Goal: Task Accomplishment & Management: Use online tool/utility

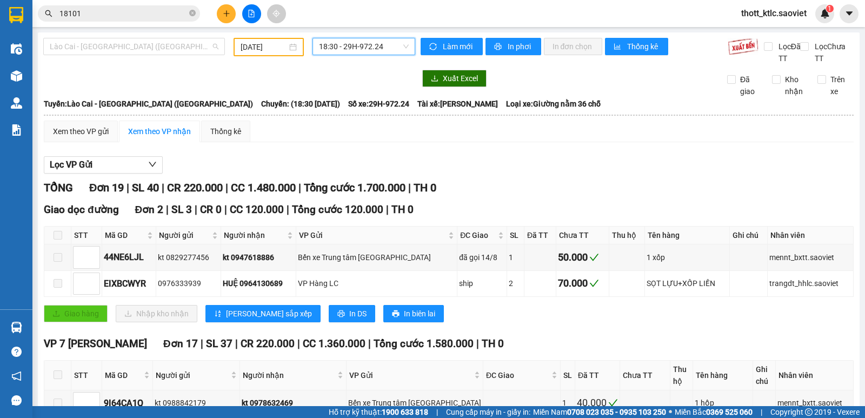
drag, startPoint x: 151, startPoint y: 48, endPoint x: 130, endPoint y: 130, distance: 85.0
click at [153, 48] on span "Lào Cai - [GEOGRAPHIC_DATA] ([GEOGRAPHIC_DATA])" at bounding box center [134, 46] width 169 height 16
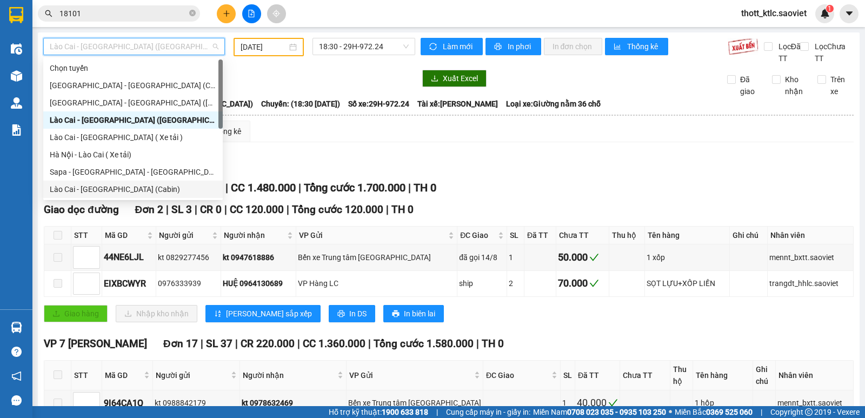
scroll to position [87, 0]
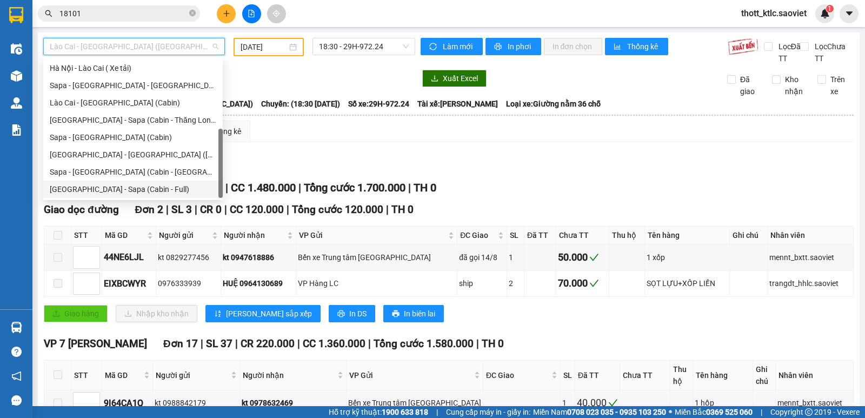
click at [72, 189] on div "[GEOGRAPHIC_DATA] - Sapa (Cabin - Full)" at bounding box center [133, 189] width 167 height 12
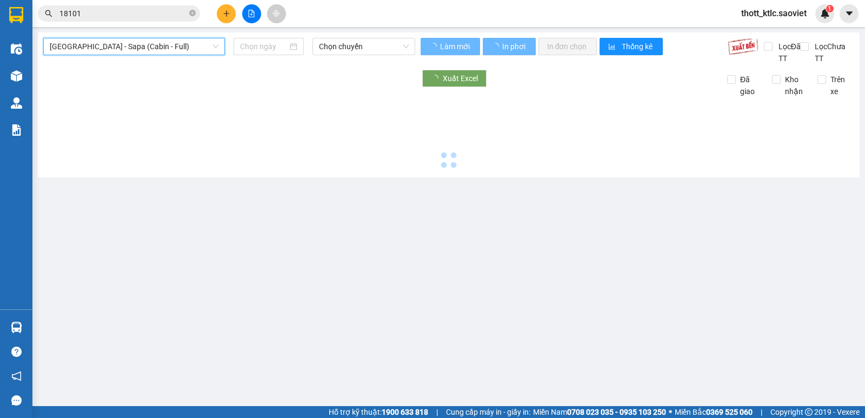
type input "[DATE]"
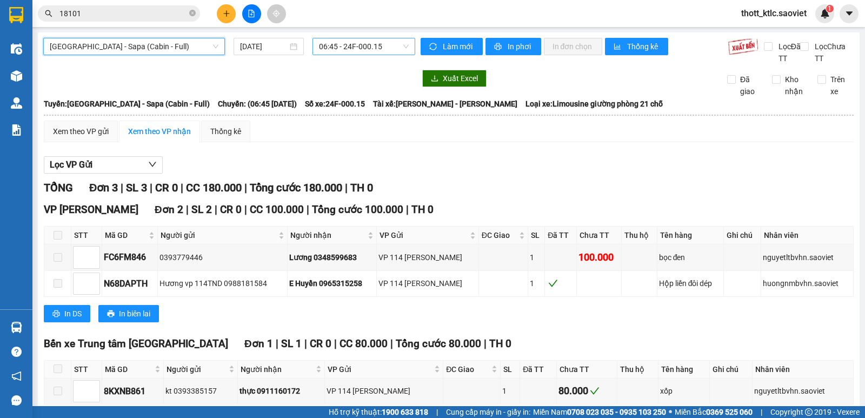
click at [363, 47] on span "06:45 - 24F-000.15" at bounding box center [363, 46] width 89 height 16
type input "00009"
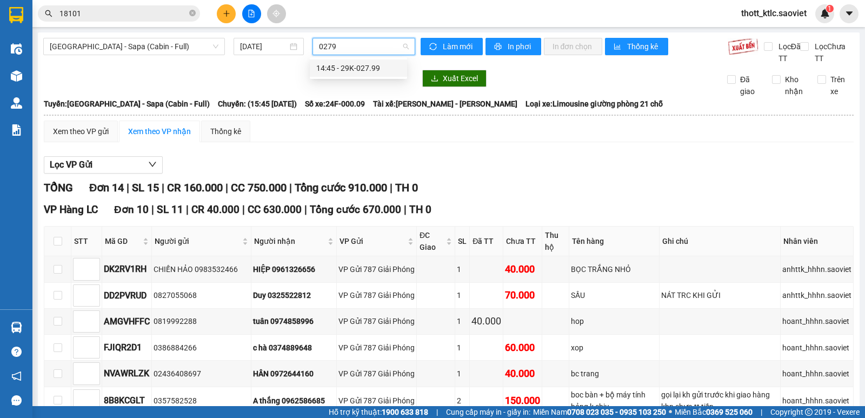
type input "02799"
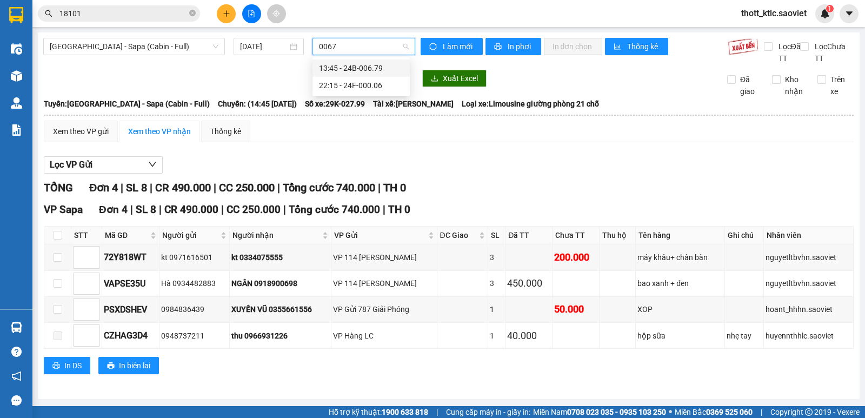
type input "00679"
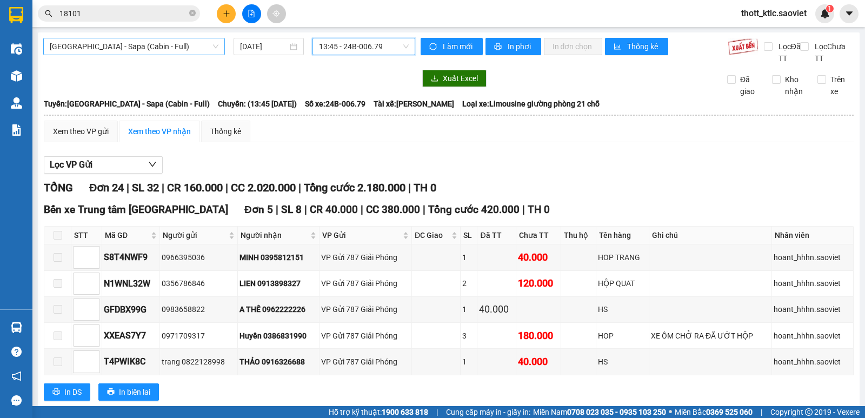
drag, startPoint x: 151, startPoint y: 51, endPoint x: 162, endPoint y: 50, distance: 10.4
click at [162, 50] on span "[GEOGRAPHIC_DATA] - Sapa (Cabin - Full)" at bounding box center [134, 46] width 169 height 16
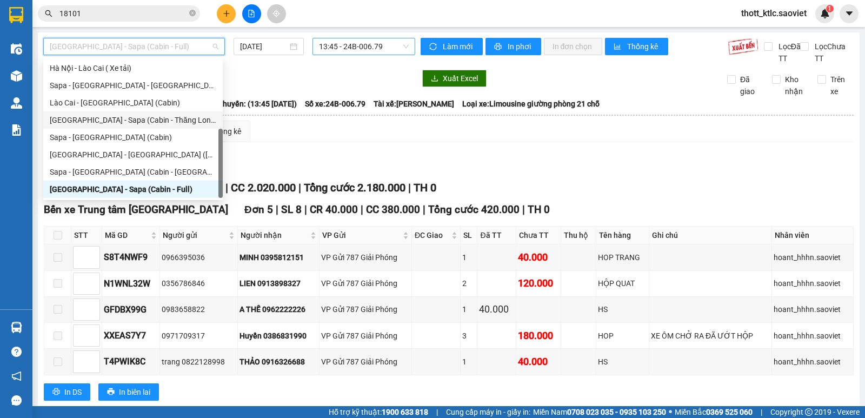
click at [144, 122] on div "[GEOGRAPHIC_DATA] - Sapa (Cabin - Thăng Long)" at bounding box center [133, 120] width 167 height 12
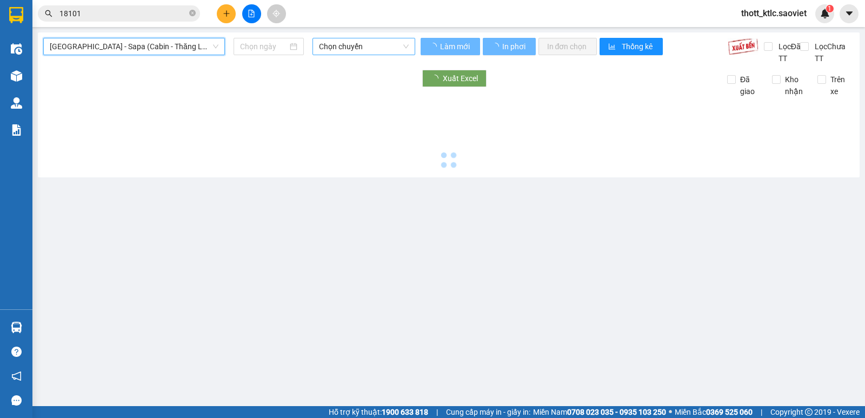
type input "[DATE]"
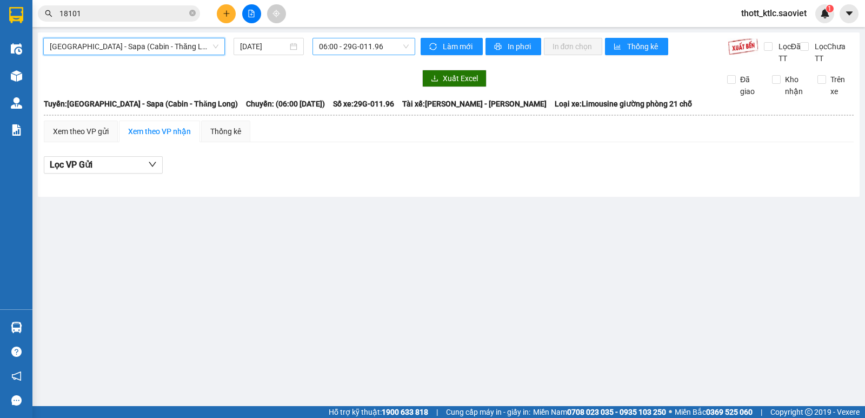
click at [360, 40] on span "06:00 - 29G-011.96" at bounding box center [363, 46] width 89 height 16
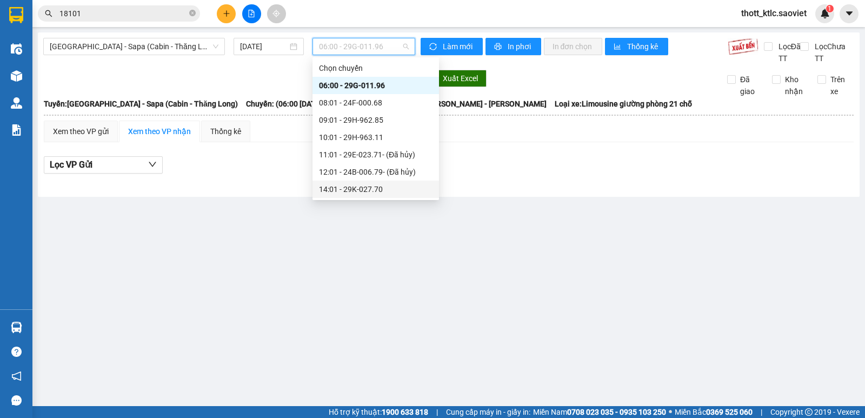
click at [349, 181] on div "14:01 - 29K-027.70" at bounding box center [376, 189] width 127 height 17
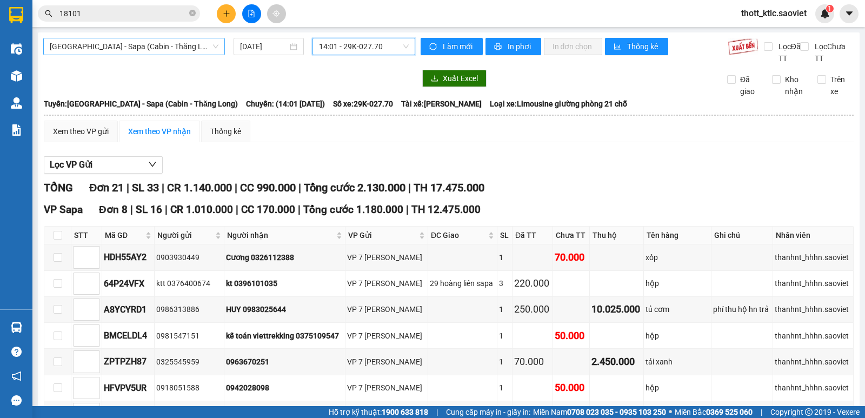
click at [158, 48] on span "[GEOGRAPHIC_DATA] - Sapa (Cabin - Thăng Long)" at bounding box center [134, 46] width 169 height 16
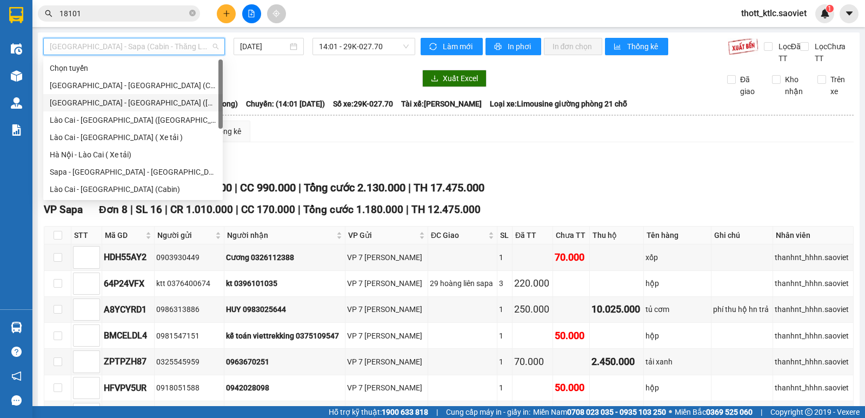
click at [105, 103] on div "[GEOGRAPHIC_DATA] - [GEOGRAPHIC_DATA] ([GEOGRAPHIC_DATA])" at bounding box center [133, 103] width 167 height 12
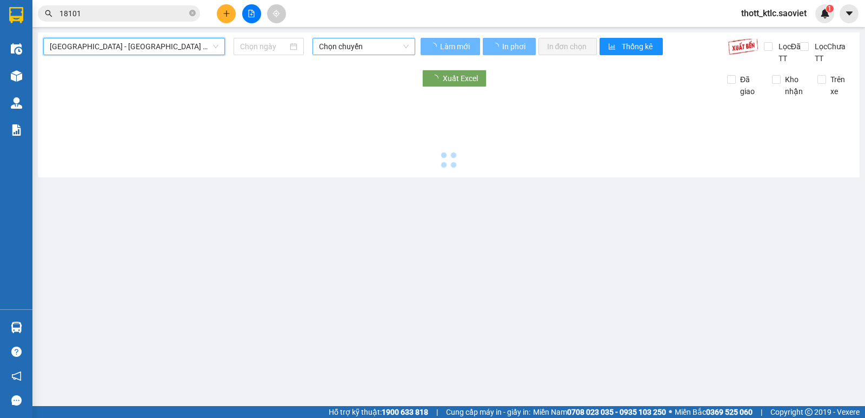
type input "[DATE]"
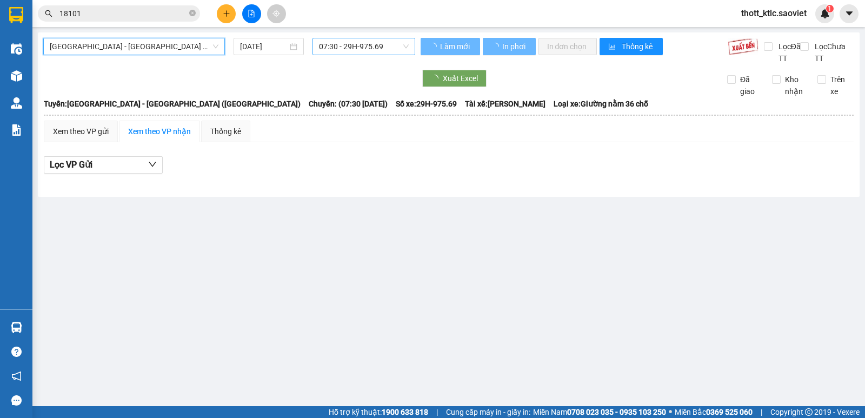
click at [368, 48] on span "07:30 - 29H-975.69" at bounding box center [363, 46] width 89 height 16
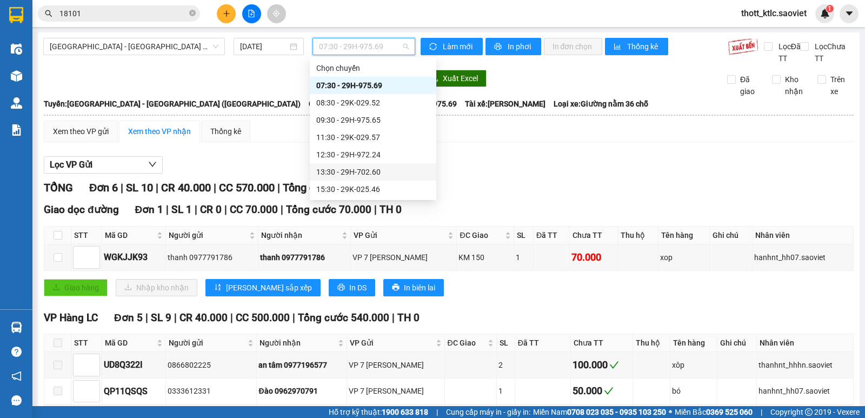
click at [361, 175] on div "13:30 - 29H-702.60" at bounding box center [373, 172] width 114 height 12
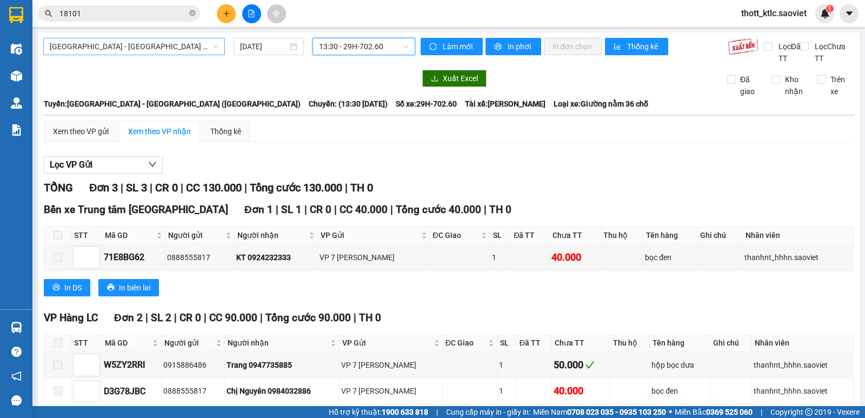
click at [153, 47] on span "[GEOGRAPHIC_DATA] - [GEOGRAPHIC_DATA] ([GEOGRAPHIC_DATA])" at bounding box center [134, 46] width 169 height 16
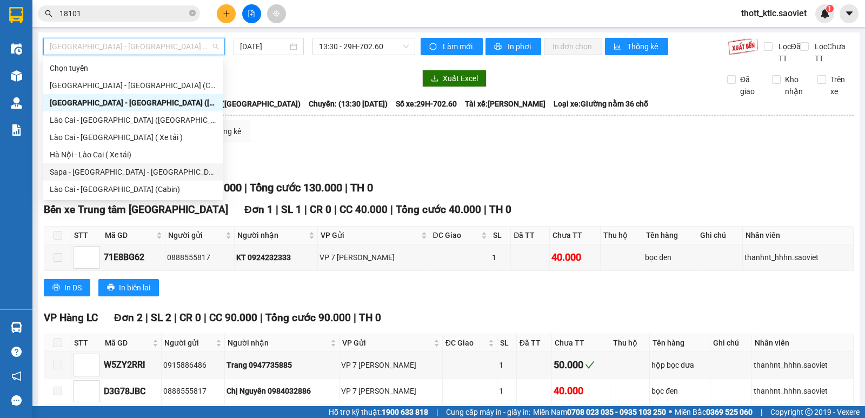
click at [89, 170] on div "Sapa - [GEOGRAPHIC_DATA] - [GEOGRAPHIC_DATA] ([GEOGRAPHIC_DATA])" at bounding box center [133, 172] width 167 height 12
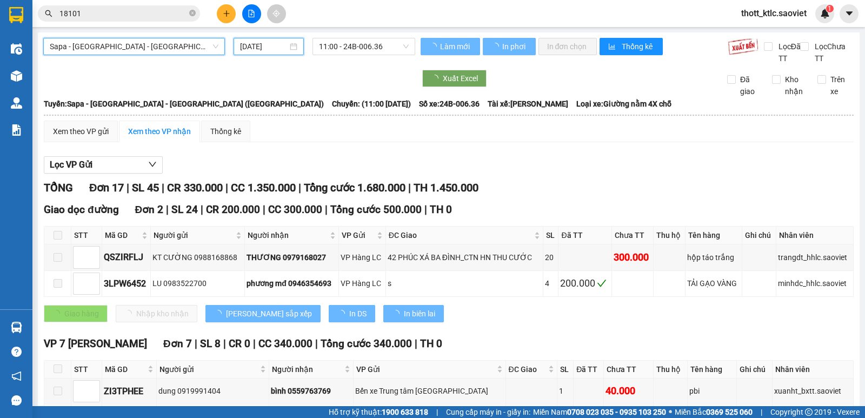
click at [268, 47] on input "[DATE]" at bounding box center [264, 47] width 48 height 12
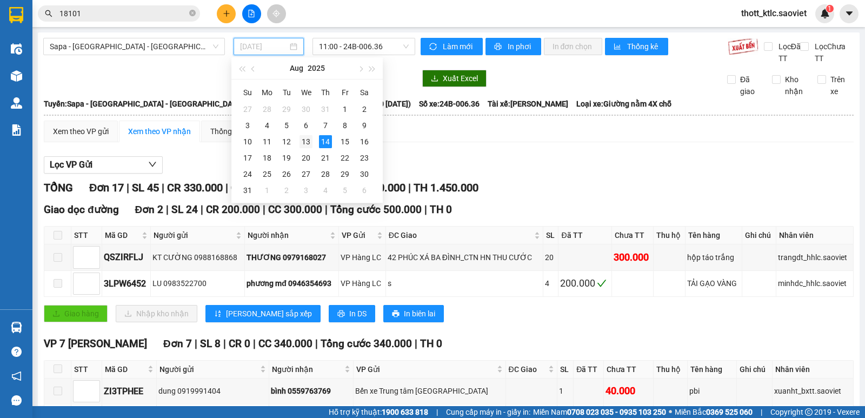
click at [303, 137] on div "13" at bounding box center [306, 141] width 13 height 13
type input "[DATE]"
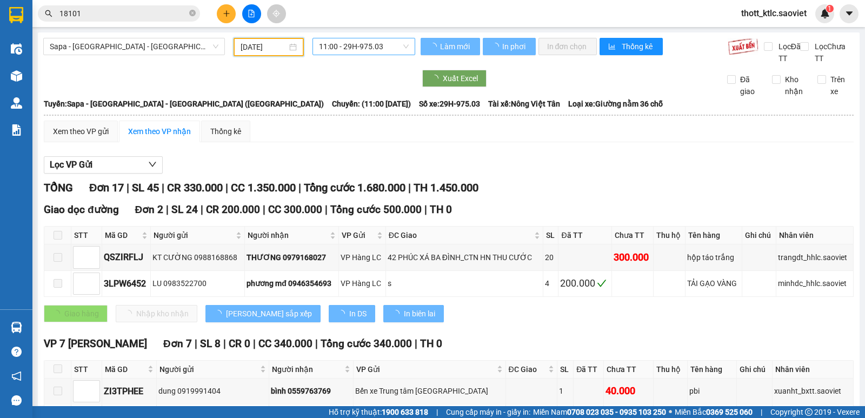
click at [364, 49] on span "11:00 - 29H-975.03" at bounding box center [363, 46] width 89 height 16
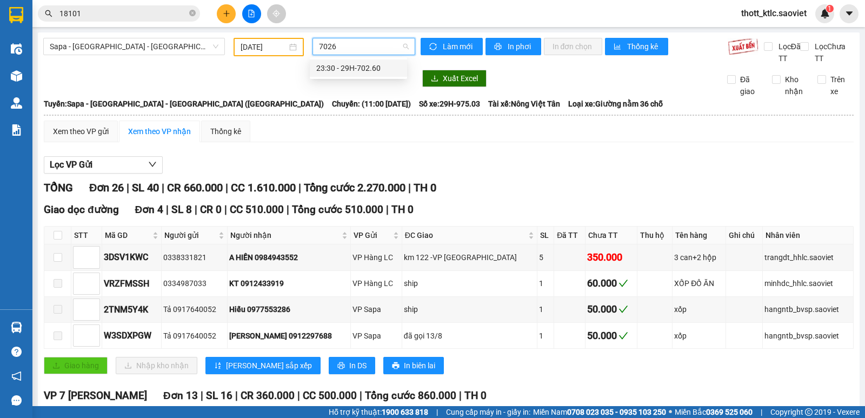
type input "70260"
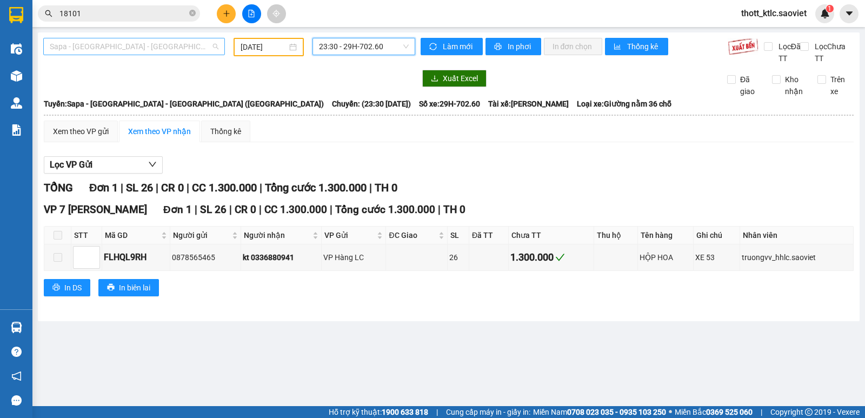
click at [155, 44] on span "Sapa - [GEOGRAPHIC_DATA] - [GEOGRAPHIC_DATA] ([GEOGRAPHIC_DATA])" at bounding box center [134, 46] width 169 height 16
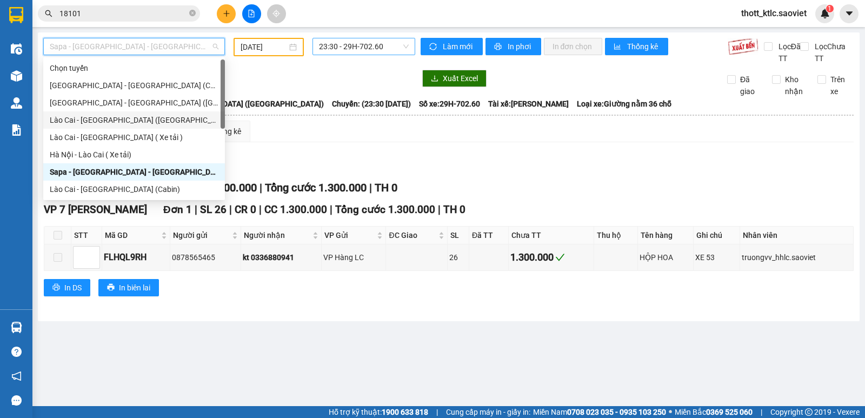
scroll to position [87, 0]
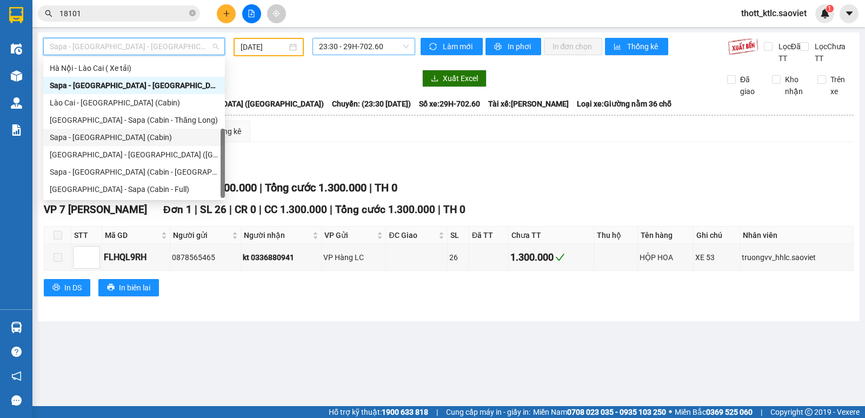
click at [105, 138] on div "Sapa - [GEOGRAPHIC_DATA] (Cabin)" at bounding box center [134, 137] width 169 height 12
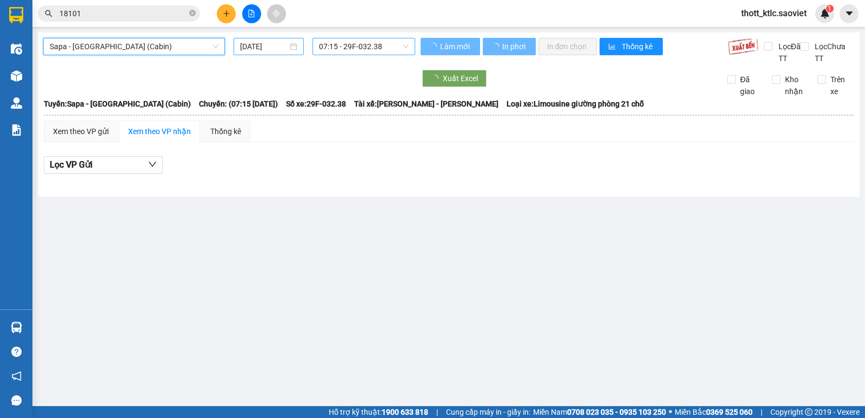
click at [279, 49] on input "[DATE]" at bounding box center [264, 47] width 48 height 12
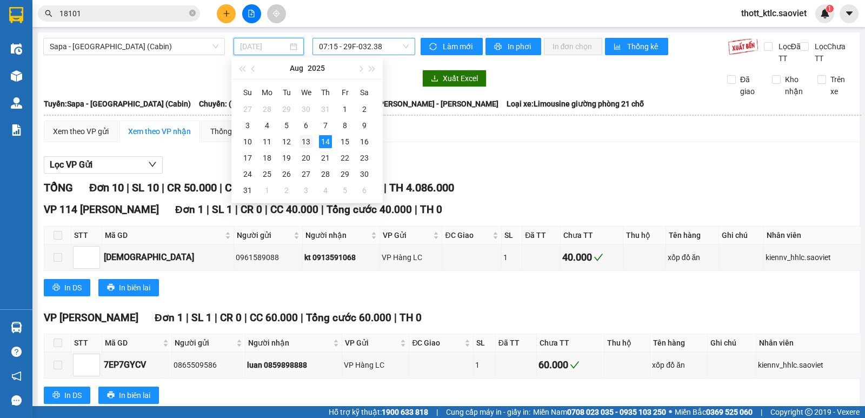
click at [308, 137] on div "13" at bounding box center [306, 141] width 13 height 13
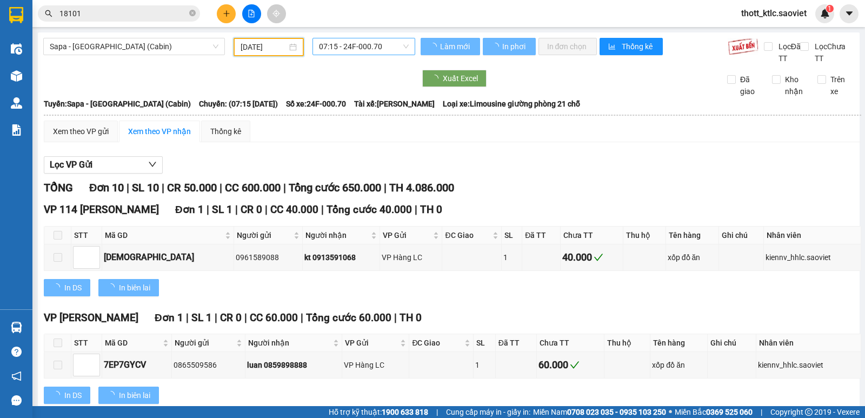
type input "[DATE]"
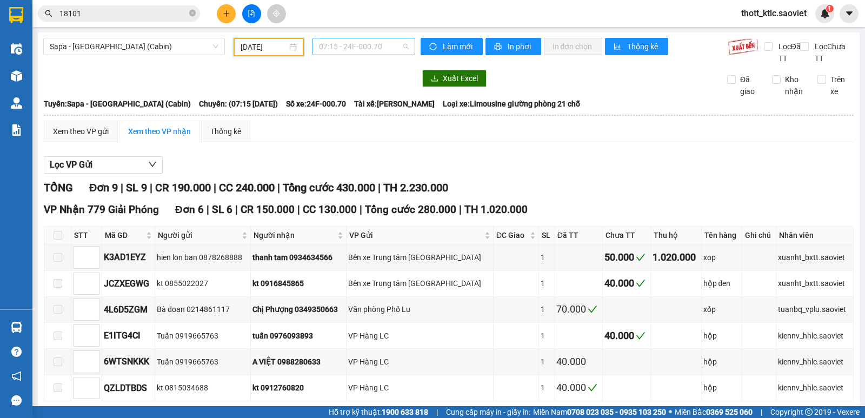
click at [367, 49] on span "07:15 - 24F-000.70" at bounding box center [363, 46] width 89 height 16
type input "00009"
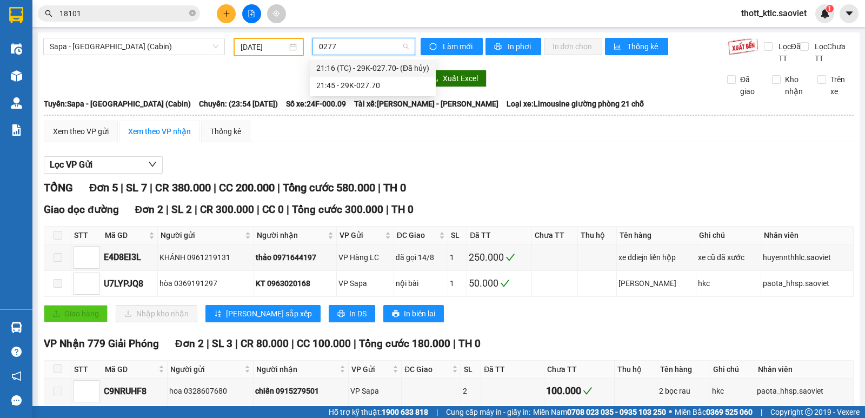
type input "02770"
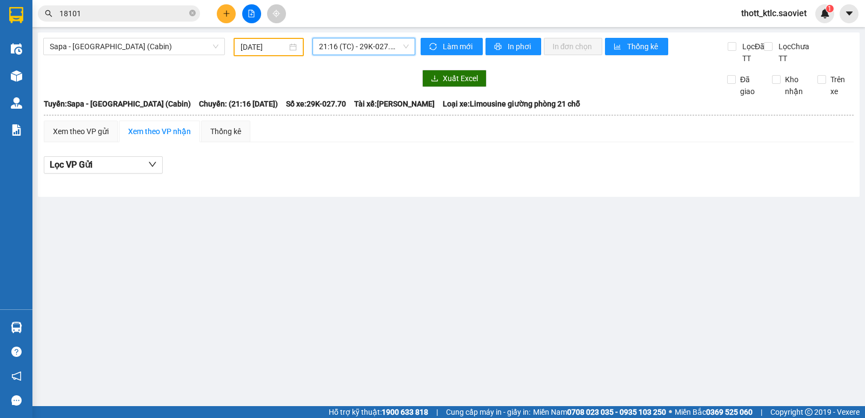
click at [353, 46] on span "21:16 (TC) - 29K-027.70 - (Đã hủy)" at bounding box center [363, 46] width 89 height 16
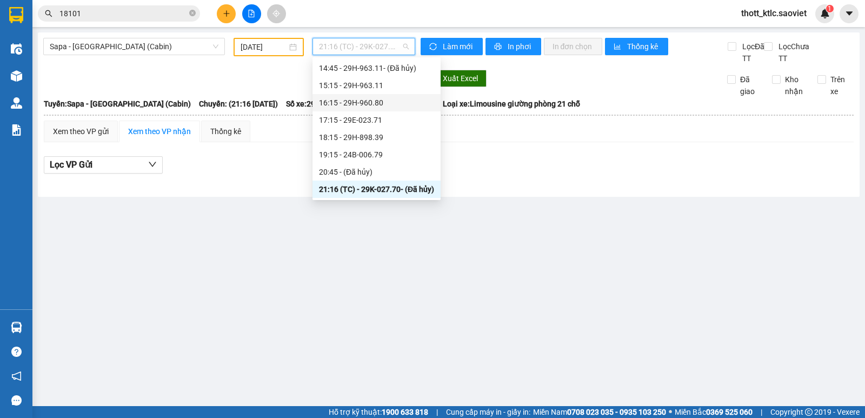
scroll to position [350, 0]
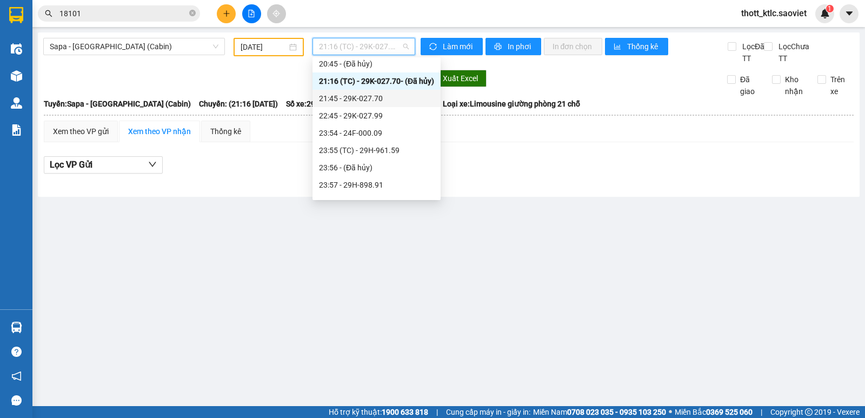
click at [373, 97] on div "21:45 - 29K-027.70" at bounding box center [376, 98] width 115 height 12
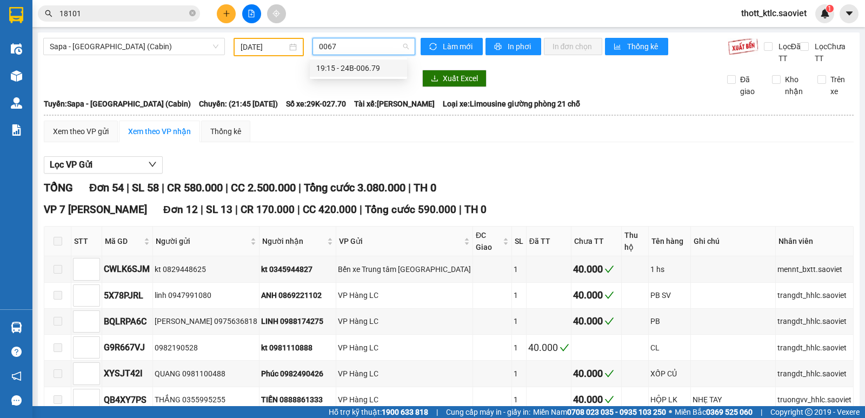
type input "00679"
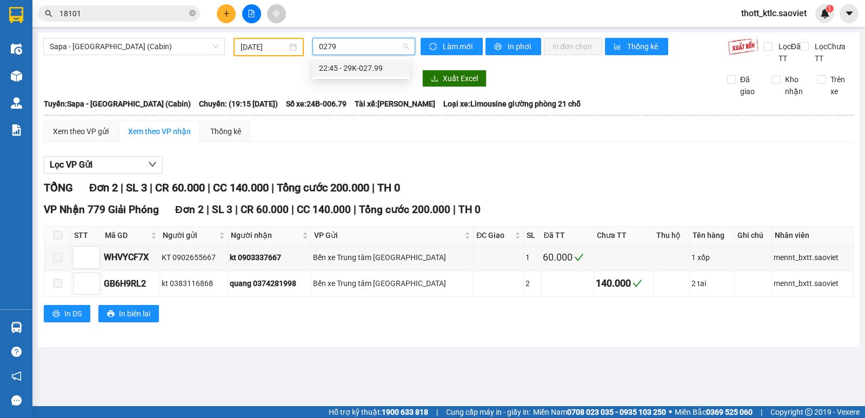
type input "02799"
